Goal: Information Seeking & Learning: Learn about a topic

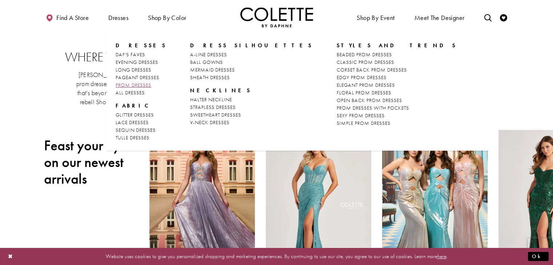
click at [139, 86] on span "PROM DRESSES" at bounding box center [134, 85] width 36 height 7
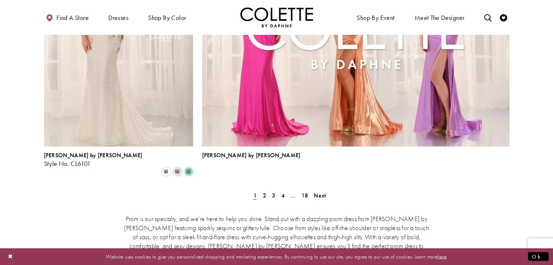
scroll to position [1632, 0]
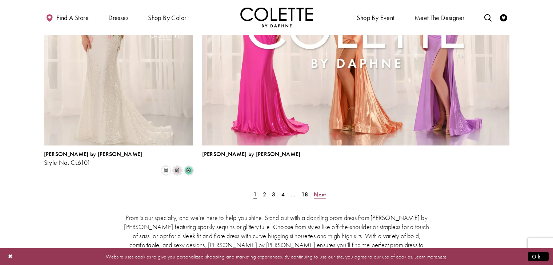
click at [317, 191] on span "Next" at bounding box center [320, 195] width 12 height 8
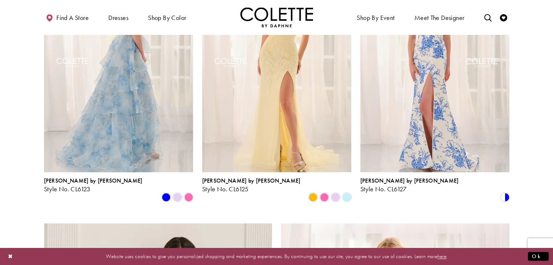
scroll to position [1070, 0]
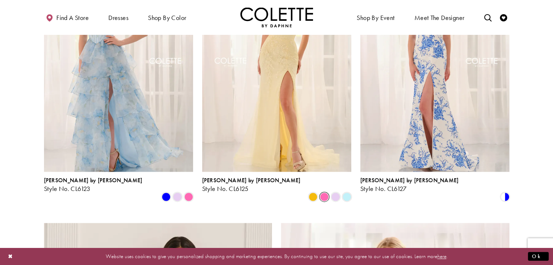
click at [326, 193] on span "Product List" at bounding box center [324, 197] width 9 height 9
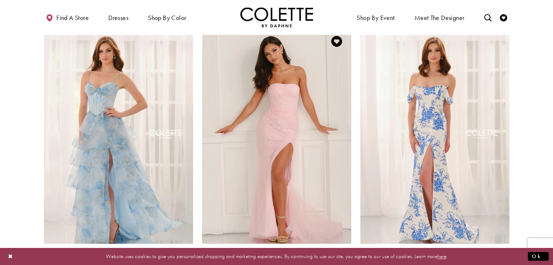
scroll to position [1002, 0]
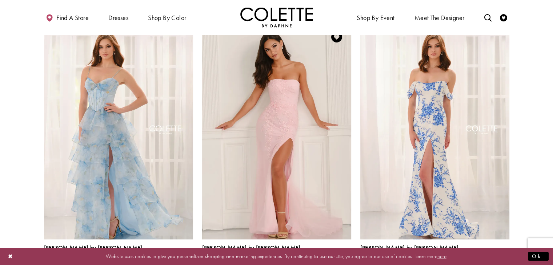
click at [333, 260] on span "Product List" at bounding box center [335, 264] width 9 height 9
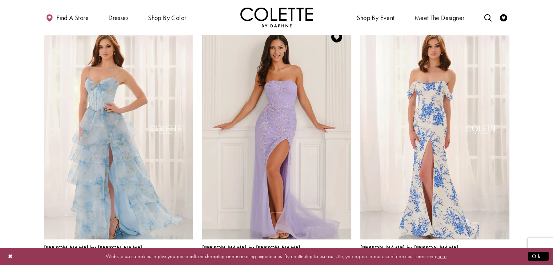
click at [347, 260] on span "Product List" at bounding box center [346, 264] width 9 height 9
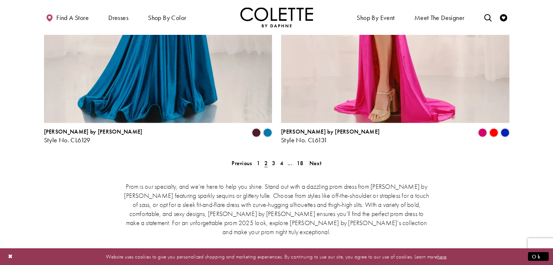
scroll to position [1515, 0]
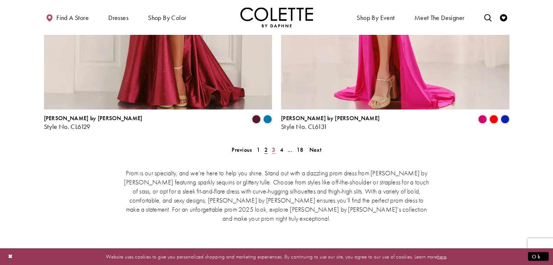
click at [271, 145] on link "3" at bounding box center [274, 150] width 8 height 11
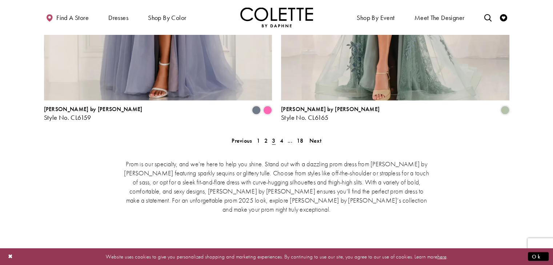
scroll to position [1525, 0]
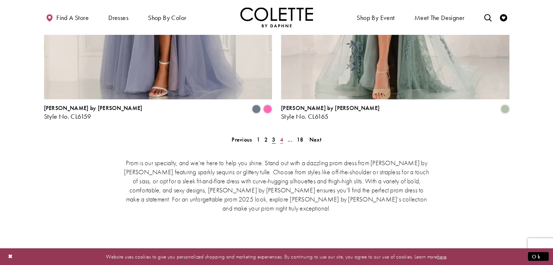
click at [282, 136] on span "4" at bounding box center [281, 140] width 3 height 8
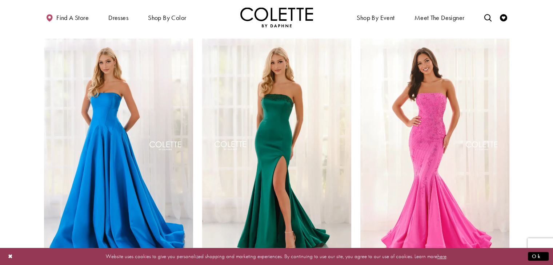
scroll to position [987, 0]
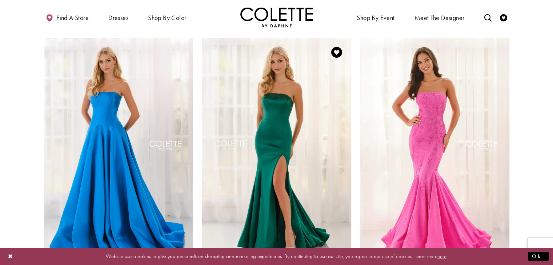
click at [333, 255] on div "Colette by Daphne Style No. CL6191 Skip Color List #45d39b60fc to end Color Lis…" at bounding box center [276, 269] width 149 height 29
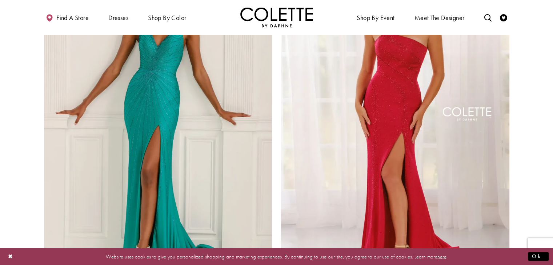
click at [346, 236] on img "Visit Colette by Daphne Style No. CL6201 Page" at bounding box center [395, 116] width 228 height 332
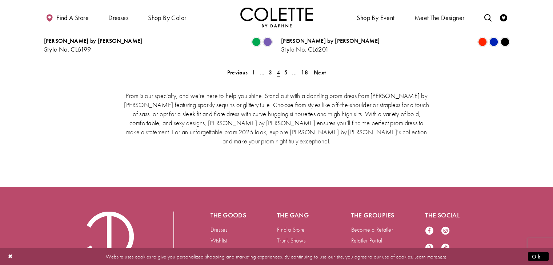
scroll to position [1593, 0]
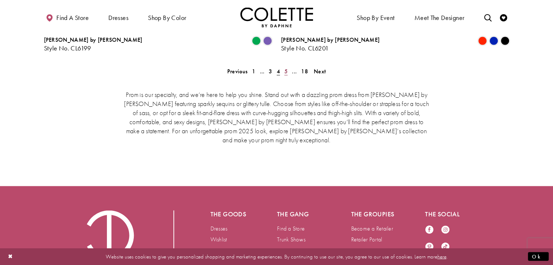
click at [286, 68] on span "5" at bounding box center [285, 72] width 3 height 8
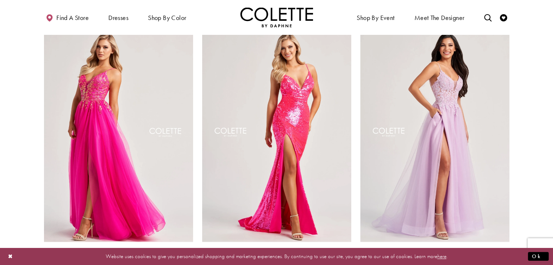
scroll to position [1000, 0]
click at [186, 262] on span "Product List" at bounding box center [188, 266] width 9 height 9
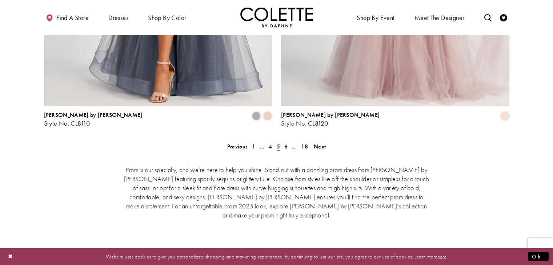
scroll to position [1519, 0]
click at [287, 142] on span "6" at bounding box center [285, 146] width 3 height 8
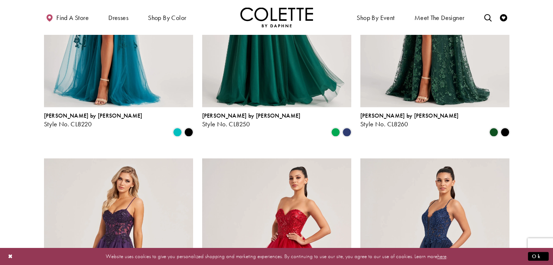
scroll to position [872, 0]
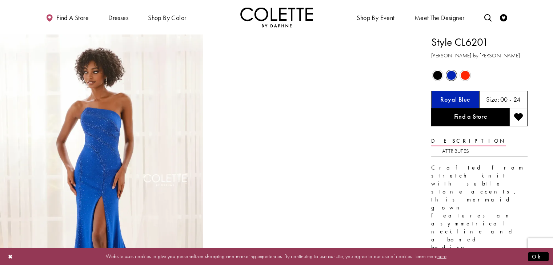
click at [466, 72] on span "Product color controls state depends on size chosen" at bounding box center [464, 75] width 9 height 9
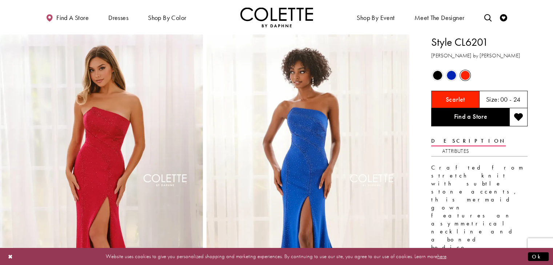
click at [435, 73] on span "Product color controls state depends on size chosen" at bounding box center [437, 75] width 9 height 9
